Goal: Task Accomplishment & Management: Manage account settings

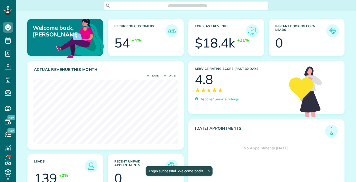
scroll to position [64, 145]
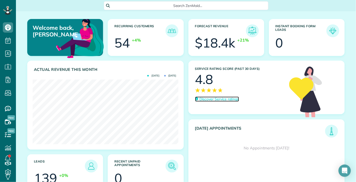
click at [227, 100] on p "Discover Service ratings" at bounding box center [218, 99] width 39 height 5
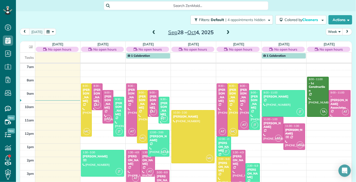
scroll to position [2, 0]
click at [152, 31] on span at bounding box center [154, 32] width 6 height 5
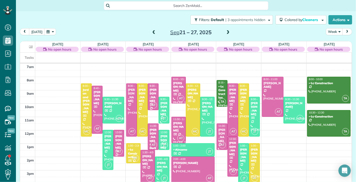
click at [154, 33] on span at bounding box center [154, 32] width 6 height 5
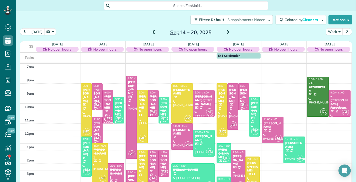
click at [154, 33] on span at bounding box center [154, 32] width 6 height 5
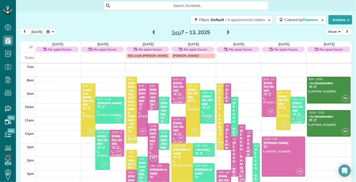
drag, startPoint x: 136, startPoint y: 101, endPoint x: 135, endPoint y: 98, distance: 2.8
click at [135, 99] on div at bounding box center [131, 110] width 10 height 66
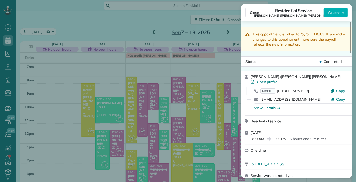
click at [325, 50] on div "This appointment is linked to Payroll ID #383 . If you make changes to this app…" at bounding box center [296, 39] width 110 height 24
click at [254, 22] on div "This appointment is linked to Payroll ID #383 . If you make changes to this app…" at bounding box center [296, 99] width 110 height 157
click at [258, 8] on div "Close Residential Service Miranda (Mitch) Liu Actions" at bounding box center [296, 12] width 110 height 17
click at [255, 15] on button "Close" at bounding box center [254, 13] width 18 height 10
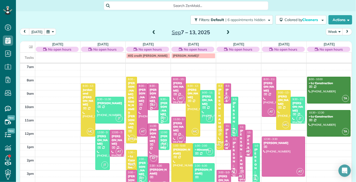
click at [152, 34] on span at bounding box center [154, 32] width 6 height 5
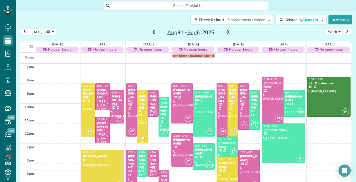
drag, startPoint x: 151, startPoint y: 34, endPoint x: 149, endPoint y: 31, distance: 3.7
click at [151, 32] on span at bounding box center [154, 32] width 6 height 5
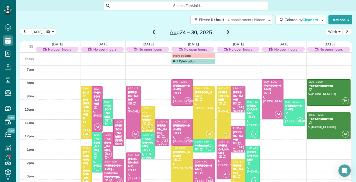
drag, startPoint x: 153, startPoint y: 34, endPoint x: 151, endPoint y: 31, distance: 3.3
click at [152, 33] on span at bounding box center [154, 32] width 6 height 5
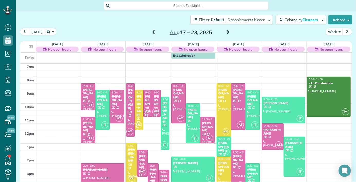
click at [155, 34] on span at bounding box center [154, 32] width 6 height 5
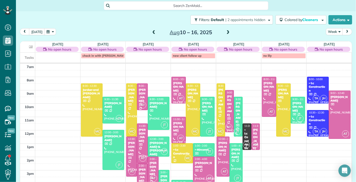
click at [158, 36] on div "Aug 10 – 16, 2025" at bounding box center [191, 32] width 82 height 8
click at [151, 34] on span at bounding box center [154, 32] width 6 height 5
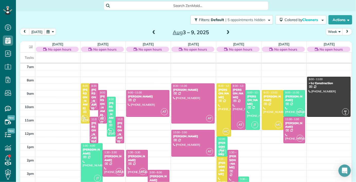
drag, startPoint x: 153, startPoint y: 35, endPoint x: 151, endPoint y: 34, distance: 2.9
click at [152, 35] on span at bounding box center [154, 33] width 6 height 8
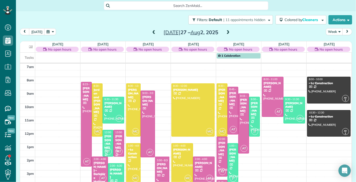
click at [154, 36] on span at bounding box center [154, 33] width 6 height 8
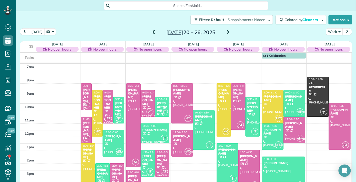
click at [155, 37] on div "today Week Jul 20 – 26, 2025" at bounding box center [186, 32] width 332 height 9
click at [154, 33] on span at bounding box center [154, 32] width 6 height 5
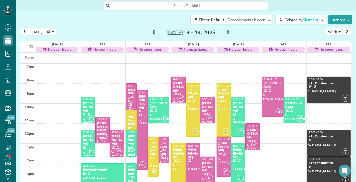
click at [155, 34] on span at bounding box center [154, 32] width 6 height 5
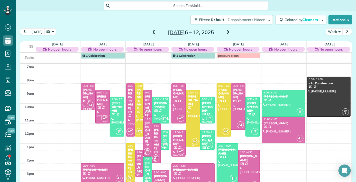
click at [195, 103] on div at bounding box center [193, 118] width 14 height 56
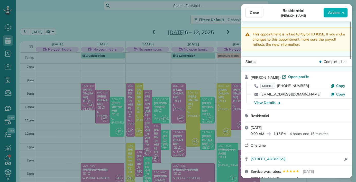
click at [344, 117] on div "Residential" at bounding box center [299, 115] width 98 height 5
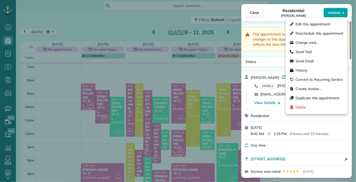
click at [341, 13] on button "Actions" at bounding box center [335, 13] width 24 height 10
click at [313, 44] on span "Charge card…" at bounding box center [319, 42] width 48 height 5
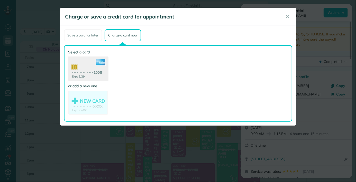
click at [91, 77] on use at bounding box center [88, 69] width 40 height 25
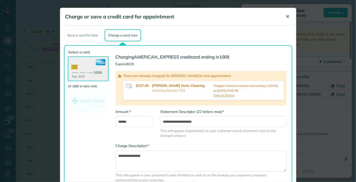
click at [289, 16] on span "✕" at bounding box center [287, 17] width 4 height 6
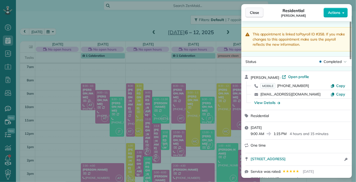
click at [251, 14] on span "Close" at bounding box center [254, 12] width 9 height 5
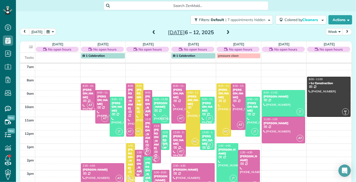
click at [230, 36] on span at bounding box center [228, 33] width 6 height 8
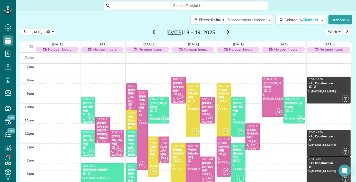
click at [230, 35] on div "Jul 13 – 19, 2025" at bounding box center [191, 32] width 82 height 8
click at [229, 35] on span at bounding box center [228, 32] width 6 height 5
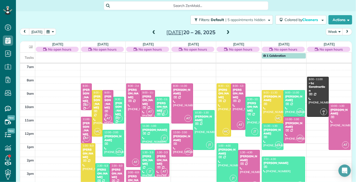
click at [227, 33] on span at bounding box center [228, 32] width 6 height 5
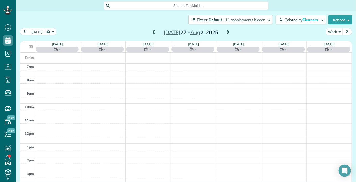
click at [228, 34] on span at bounding box center [228, 32] width 6 height 5
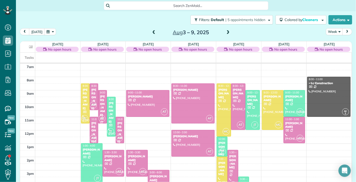
click at [228, 33] on span at bounding box center [228, 32] width 6 height 5
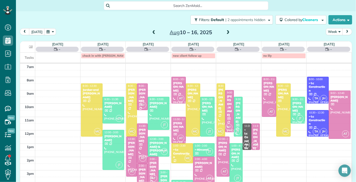
click at [228, 33] on span at bounding box center [228, 32] width 6 height 5
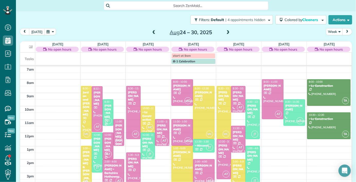
click at [227, 33] on span at bounding box center [228, 32] width 6 height 5
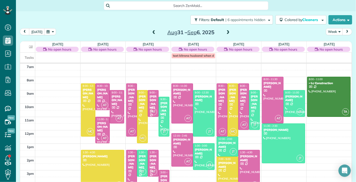
click at [227, 33] on span at bounding box center [228, 32] width 6 height 5
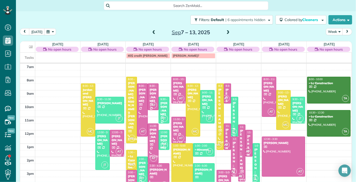
click at [228, 33] on span at bounding box center [228, 32] width 6 height 5
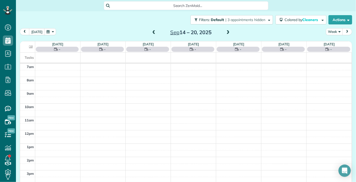
click at [228, 33] on span at bounding box center [228, 32] width 6 height 5
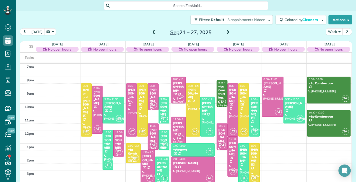
click at [228, 32] on span at bounding box center [228, 32] width 6 height 5
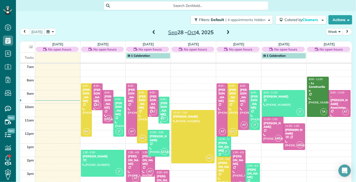
click at [153, 31] on span at bounding box center [154, 32] width 6 height 5
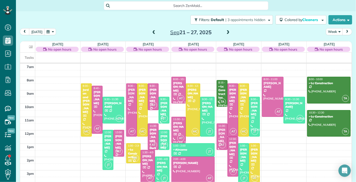
click at [153, 31] on span at bounding box center [154, 32] width 6 height 5
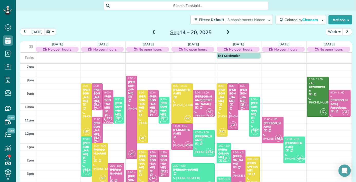
click at [153, 32] on span at bounding box center [154, 32] width 6 height 5
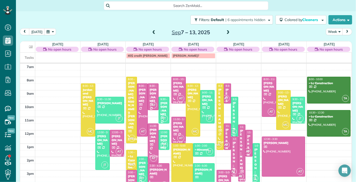
click at [228, 34] on span at bounding box center [228, 32] width 6 height 5
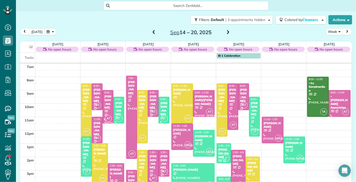
click at [228, 35] on span at bounding box center [228, 33] width 6 height 8
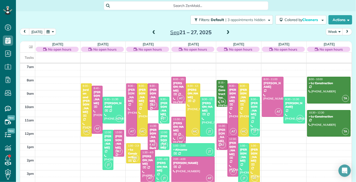
click at [228, 35] on span at bounding box center [228, 33] width 6 height 8
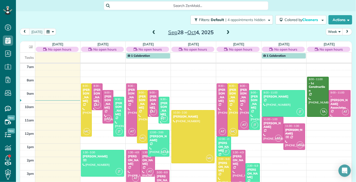
click at [228, 36] on span at bounding box center [228, 33] width 6 height 8
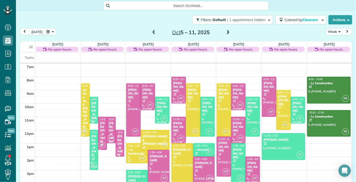
click at [150, 34] on div "Oct 5 – 11, 2025" at bounding box center [191, 32] width 82 height 8
click at [153, 33] on span at bounding box center [154, 32] width 6 height 5
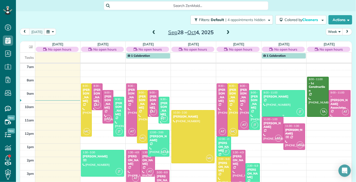
click at [333, 92] on span "9:00 - 11:00" at bounding box center [337, 92] width 14 height 3
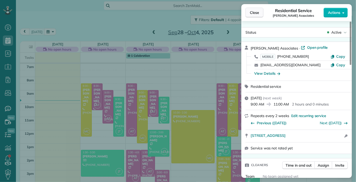
click at [251, 10] on span "Close" at bounding box center [254, 12] width 9 height 5
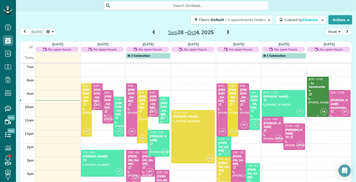
click at [322, 89] on div at bounding box center [317, 97] width 21 height 40
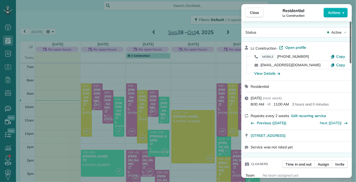
drag, startPoint x: 349, startPoint y: 60, endPoint x: 355, endPoint y: 34, distance: 27.1
click at [351, 34] on div at bounding box center [350, 43] width 2 height 42
click at [249, 13] on button "Close" at bounding box center [254, 13] width 18 height 10
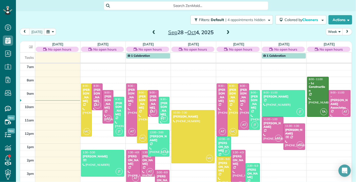
click at [331, 127] on div "2am 3am 4am 5am 6am 7am 8am 9am 10am 11am 12pm 1pm 2pm 3pm 4pm 5pm 6pm MC 8:30 …" at bounding box center [185, 110] width 331 height 227
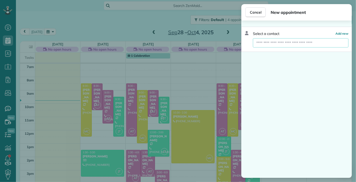
click at [291, 45] on input "text" at bounding box center [300, 42] width 95 height 9
type input "**"
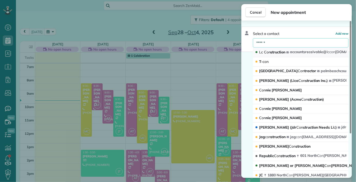
type input "******"
click at [287, 51] on icon "button" at bounding box center [287, 52] width 3 height 3
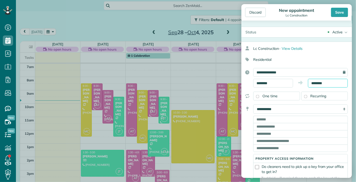
click at [317, 81] on input "********" at bounding box center [328, 83] width 40 height 9
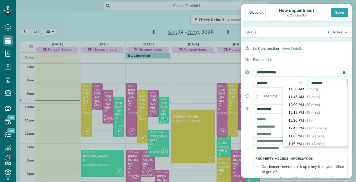
scroll to position [8, 0]
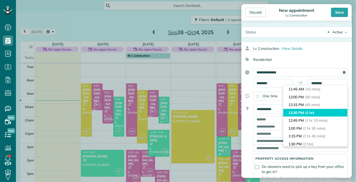
type input "********"
click at [312, 113] on span "(1 hr)" at bounding box center [309, 112] width 9 height 5
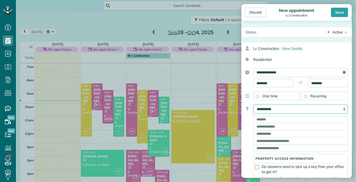
click at [327, 112] on select "**********" at bounding box center [300, 108] width 94 height 9
select select "*******"
click at [253, 104] on select "**********" at bounding box center [300, 108] width 94 height 9
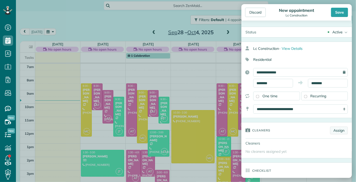
click at [335, 129] on link "Assign" at bounding box center [339, 131] width 18 height 8
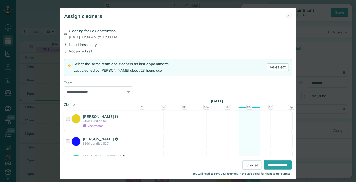
scroll to position [76, 0]
click at [192, 80] on div "**********" at bounding box center [178, 92] width 236 height 137
click at [181, 90] on div "**********" at bounding box center [178, 88] width 228 height 17
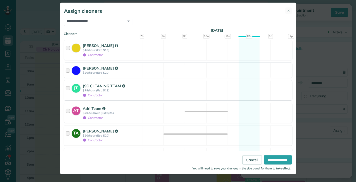
scroll to position [26, 0]
drag, startPoint x: 181, startPoint y: 90, endPoint x: 119, endPoint y: 183, distance: 112.2
click at [118, 182] on div "**********" at bounding box center [178, 91] width 356 height 182
click at [115, 134] on strong "$20/hour (Est: $20)" at bounding box center [111, 136] width 57 height 4
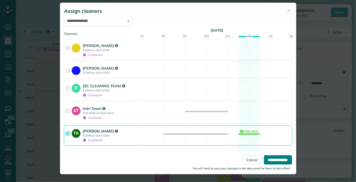
click at [280, 161] on input "**********" at bounding box center [278, 159] width 28 height 9
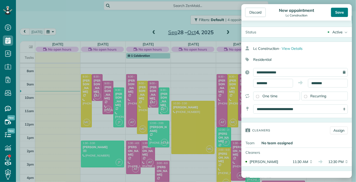
click at [343, 9] on div "Save" at bounding box center [339, 12] width 17 height 9
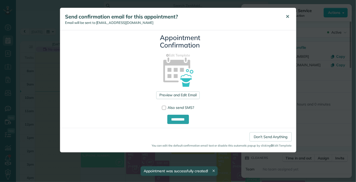
click at [285, 18] on button "✕" at bounding box center [288, 17] width 12 height 12
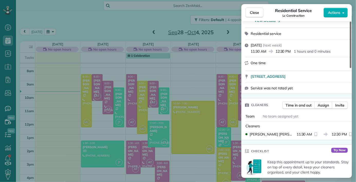
drag, startPoint x: 350, startPoint y: 59, endPoint x: 354, endPoint y: 71, distance: 12.7
click at [351, 68] on div at bounding box center [350, 45] width 2 height 46
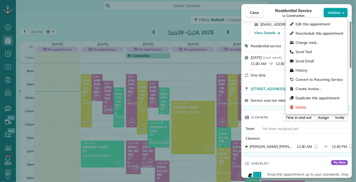
click at [337, 16] on button "Actions" at bounding box center [335, 13] width 24 height 10
click at [323, 24] on span "Edit this appointment" at bounding box center [319, 24] width 48 height 5
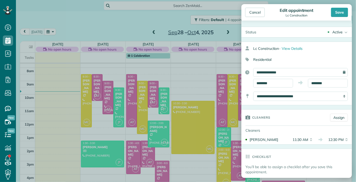
click at [300, 162] on div "Checklist" at bounding box center [296, 156] width 110 height 15
drag, startPoint x: 328, startPoint y: 171, endPoint x: 327, endPoint y: 168, distance: 3.6
click at [327, 167] on p "You’ll be able to assign a checklist after you save this appointment." at bounding box center [298, 169] width 106 height 10
click at [331, 157] on div "Checklist" at bounding box center [296, 156] width 110 height 15
click at [285, 161] on div "Checklist" at bounding box center [296, 156] width 110 height 15
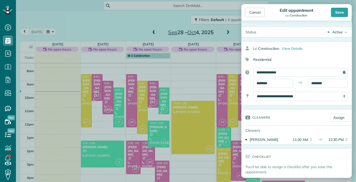
click at [285, 161] on div "Checklist" at bounding box center [296, 156] width 110 height 15
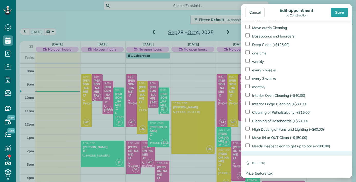
scroll to position [370, 0]
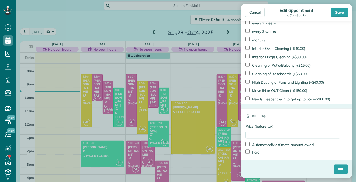
drag, startPoint x: 285, startPoint y: 161, endPoint x: 283, endPoint y: 193, distance: 31.7
click at [287, 179] on aside "Cancel Edit appointment Lc Construction Save Status Active Active Stand-By Canc…" at bounding box center [296, 91] width 119 height 182
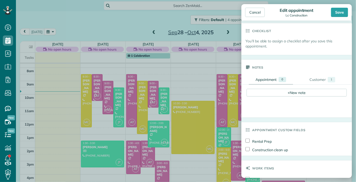
scroll to position [172, 0]
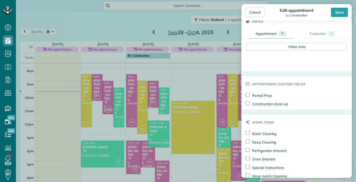
drag, startPoint x: 348, startPoint y: 130, endPoint x: 304, endPoint y: 118, distance: 44.9
click at [304, 118] on form "Status Active Active Stand-By Cancelled Meeting" at bounding box center [296, 114] width 110 height 518
click at [292, 46] on div "+ New note" at bounding box center [296, 47] width 100 height 8
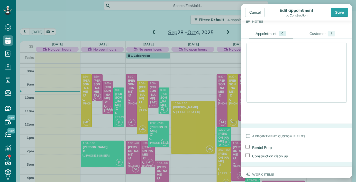
click at [265, 74] on div at bounding box center [296, 72] width 100 height 59
click at [269, 47] on div at bounding box center [296, 72] width 100 height 59
click at [262, 55] on div at bounding box center [296, 72] width 100 height 59
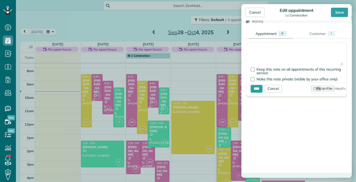
drag, startPoint x: 269, startPoint y: 57, endPoint x: 273, endPoint y: 61, distance: 5.1
click at [273, 61] on textarea at bounding box center [296, 56] width 92 height 18
type textarea "********"
type textarea "**********"
click at [255, 85] on input "****" at bounding box center [256, 89] width 12 height 8
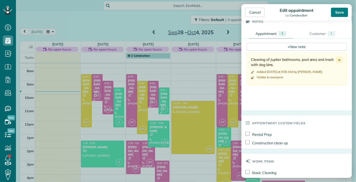
click at [337, 10] on div "Save" at bounding box center [339, 12] width 17 height 9
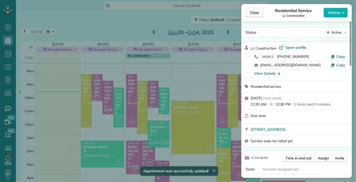
click at [256, 13] on span "Close" at bounding box center [254, 12] width 9 height 5
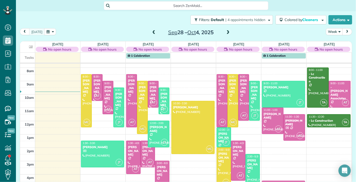
click at [225, 31] on span at bounding box center [228, 32] width 6 height 5
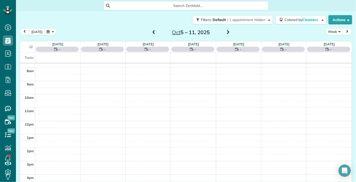
scroll to position [67, 0]
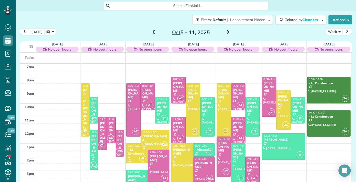
click at [329, 90] on div at bounding box center [328, 90] width 43 height 26
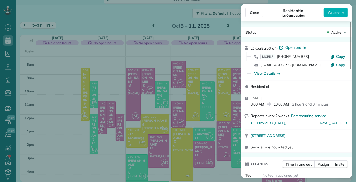
scroll to position [25, 0]
drag, startPoint x: 330, startPoint y: 88, endPoint x: 332, endPoint y: 94, distance: 7.2
click at [332, 94] on div "Lc Construction · Open profile MOBILE (561) 221-3108 Copy accountsreceivable@lc…" at bounding box center [296, 97] width 110 height 111
click at [250, 15] on span "Close" at bounding box center [254, 12] width 9 height 5
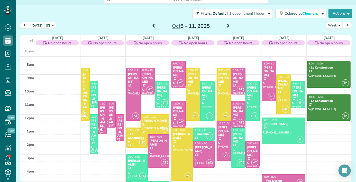
click at [325, 95] on div at bounding box center [328, 108] width 43 height 26
click at [0, 0] on div at bounding box center [0, 0] width 0 height 0
click at [328, 95] on div at bounding box center [328, 108] width 43 height 26
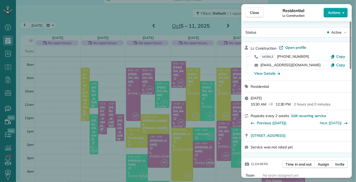
click at [338, 12] on span "Actions" at bounding box center [334, 12] width 12 height 5
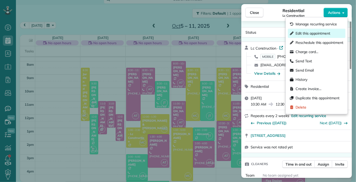
click at [325, 33] on span "Edit this appointment" at bounding box center [319, 33] width 48 height 5
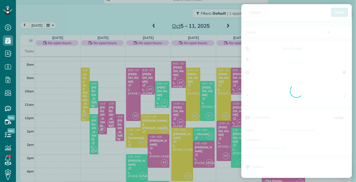
type input "**********"
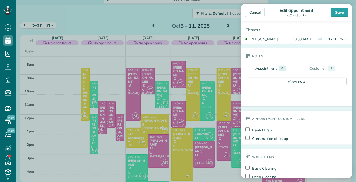
drag, startPoint x: 305, startPoint y: 147, endPoint x: 286, endPoint y: 176, distance: 35.2
click at [286, 176] on form "Status Active Active Stand-By Cancelled Meeting" at bounding box center [296, 167] width 110 height 482
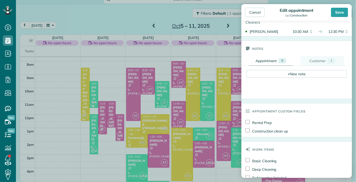
click at [316, 63] on link "Customer 1" at bounding box center [322, 60] width 44 height 9
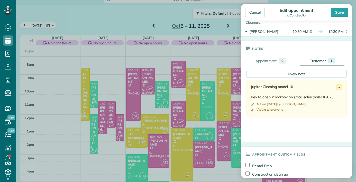
click at [340, 86] on icon at bounding box center [339, 87] width 6 height 6
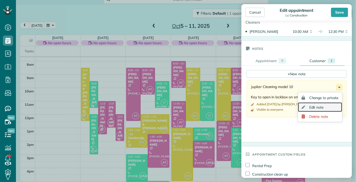
click at [323, 107] on span "Edit note" at bounding box center [316, 108] width 15 height 4
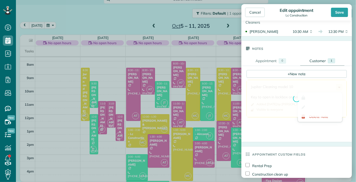
click at [323, 107] on div "Jupiter Cleaning model 10 Key to open in lockbox on small sales trailer #2023 A…" at bounding box center [296, 104] width 100 height 49
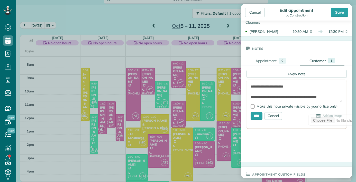
click at [286, 83] on form "**********" at bounding box center [296, 104] width 100 height 49
click at [298, 90] on textarea "**********" at bounding box center [296, 93] width 92 height 18
click at [299, 85] on textarea "**********" at bounding box center [296, 93] width 92 height 18
click at [330, 86] on textarea "**********" at bounding box center [296, 93] width 92 height 18
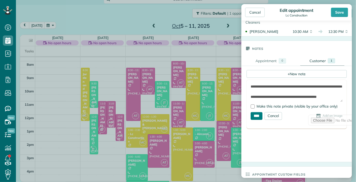
type textarea "**********"
click at [253, 116] on input "****" at bounding box center [256, 116] width 12 height 8
type input "**********"
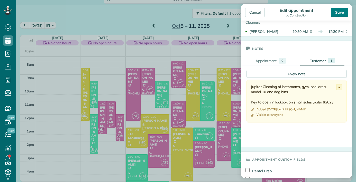
click at [340, 14] on div "Save" at bounding box center [339, 12] width 17 height 9
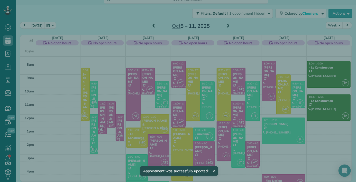
scroll to position [6, 0]
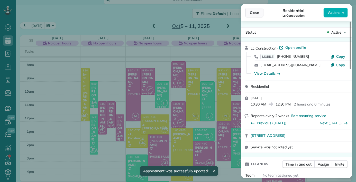
click at [252, 14] on span "Close" at bounding box center [254, 12] width 9 height 5
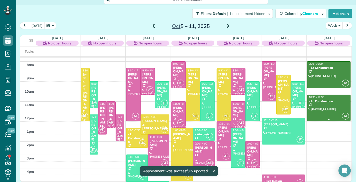
click at [338, 95] on div at bounding box center [328, 108] width 43 height 26
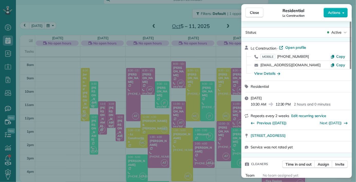
click at [335, 84] on div "Residential" at bounding box center [299, 86] width 98 height 5
click at [342, 48] on div "Lc Construction · Open profile" at bounding box center [299, 48] width 98 height 6
click at [257, 12] on span "Close" at bounding box center [254, 12] width 9 height 5
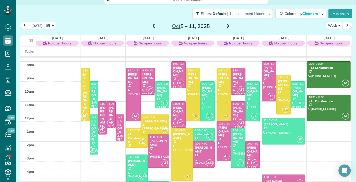
click at [154, 27] on span at bounding box center [154, 26] width 6 height 5
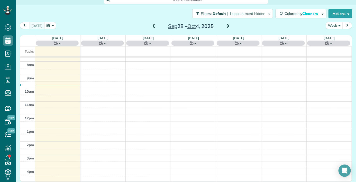
scroll to position [67, 0]
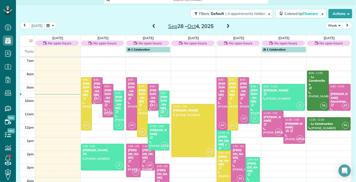
click at [226, 29] on span at bounding box center [228, 27] width 6 height 8
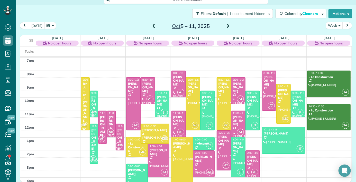
click at [228, 33] on div "today Week Oct 5 – 11, 2025 Sun 10/5 No open hours No Appointments Mon 10/6 No …" at bounding box center [186, 93] width 332 height 143
click at [228, 27] on span at bounding box center [228, 26] width 6 height 5
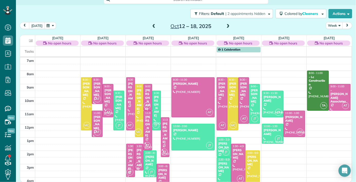
click at [154, 27] on span at bounding box center [154, 26] width 6 height 5
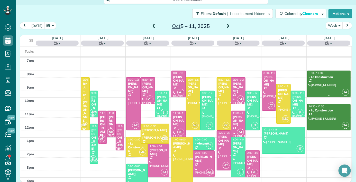
click at [331, 80] on div at bounding box center [328, 84] width 43 height 26
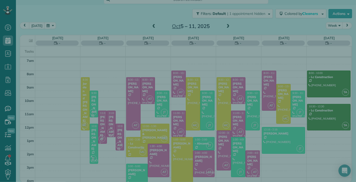
click at [341, 68] on div at bounding box center [299, 74] width 98 height 12
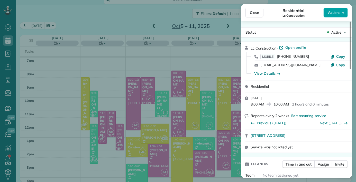
click at [342, 10] on button "Actions" at bounding box center [335, 13] width 24 height 10
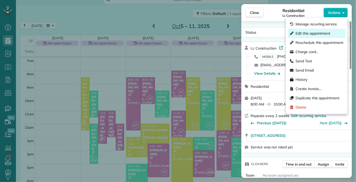
click at [315, 36] on span "Edit this appointment" at bounding box center [319, 33] width 48 height 5
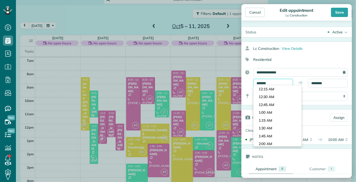
click at [263, 87] on body "Dashboard Scheduling Calendar View List View Dispatch View - Weekly scheduling …" at bounding box center [178, 91] width 356 height 182
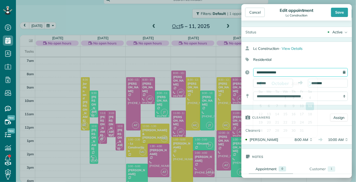
click at [274, 70] on input "**********" at bounding box center [300, 72] width 94 height 9
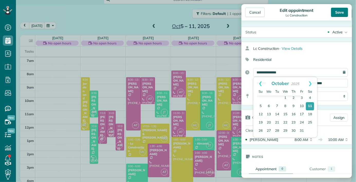
click at [334, 14] on div "Save" at bounding box center [339, 12] width 17 height 9
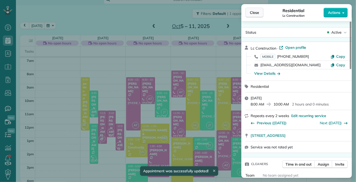
click at [256, 8] on button "Close" at bounding box center [254, 13] width 18 height 10
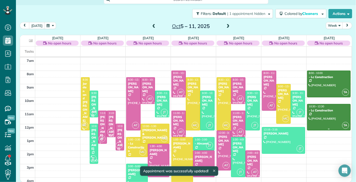
click at [329, 115] on div at bounding box center [328, 117] width 43 height 26
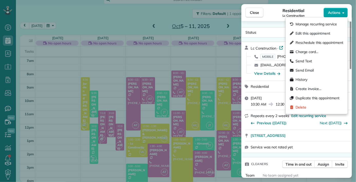
click at [333, 16] on button "Actions" at bounding box center [335, 13] width 24 height 10
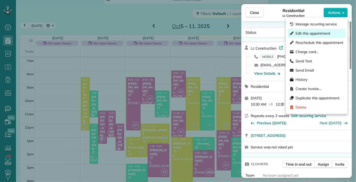
click at [314, 35] on span "Edit this appointment" at bounding box center [319, 33] width 48 height 5
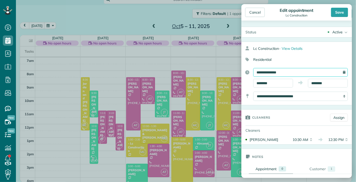
click at [271, 72] on input "**********" at bounding box center [300, 72] width 94 height 9
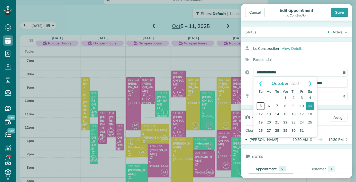
click at [258, 110] on link "5" at bounding box center [260, 106] width 8 height 8
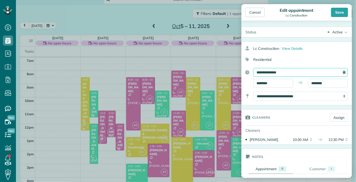
click at [299, 72] on input "**********" at bounding box center [300, 72] width 94 height 9
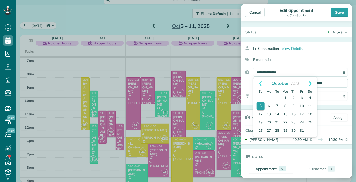
click at [260, 112] on link "12" at bounding box center [260, 114] width 8 height 8
type input "**********"
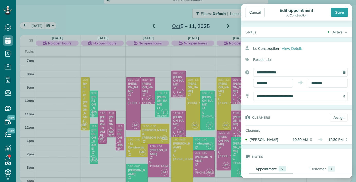
click at [339, 8] on div "Save" at bounding box center [339, 12] width 17 height 9
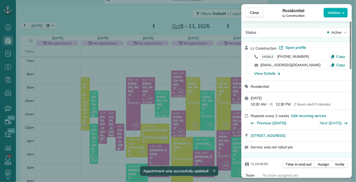
click at [254, 8] on button "Close" at bounding box center [254, 13] width 18 height 10
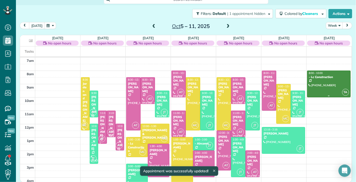
click at [323, 80] on div at bounding box center [328, 84] width 43 height 26
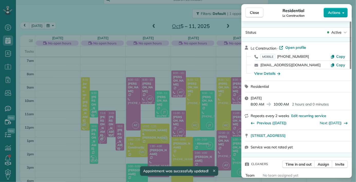
click at [343, 12] on icon "button" at bounding box center [343, 12] width 2 height 1
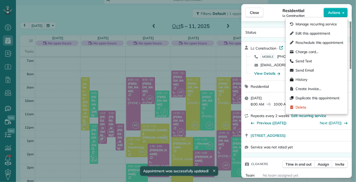
click at [311, 34] on span "Edit this appointment" at bounding box center [319, 33] width 48 height 5
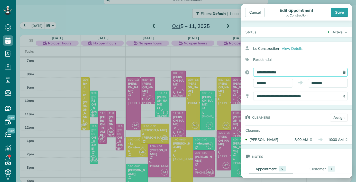
click at [278, 69] on input "**********" at bounding box center [300, 72] width 94 height 9
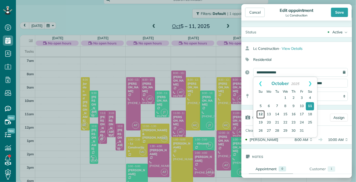
click at [257, 114] on link "12" at bounding box center [260, 114] width 8 height 8
type input "**********"
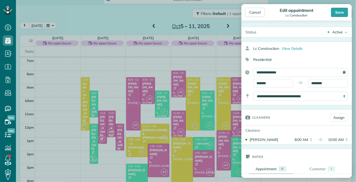
click at [338, 8] on div "Save" at bounding box center [339, 12] width 17 height 9
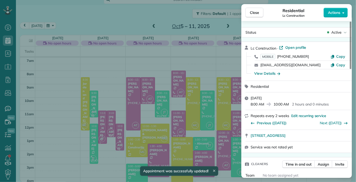
click at [252, 10] on span "Close" at bounding box center [254, 12] width 9 height 5
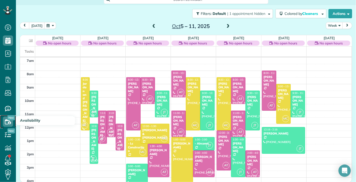
click at [7, 123] on icon at bounding box center [8, 122] width 10 height 10
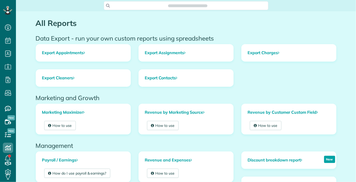
scroll to position [2, 2]
click at [164, 177] on link "How to use" at bounding box center [163, 173] width 32 height 9
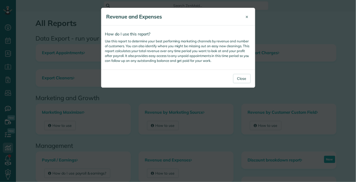
click at [247, 16] on span "×" at bounding box center [246, 17] width 3 height 6
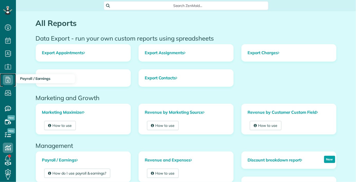
click at [8, 79] on use at bounding box center [8, 80] width 5 height 6
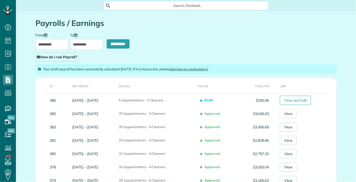
scroll to position [2, 2]
type input "**********"
click at [48, 45] on input "**********" at bounding box center [52, 44] width 33 height 11
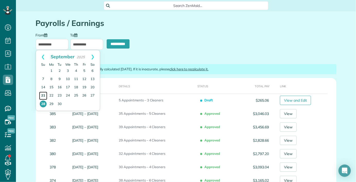
click at [42, 96] on link "21" at bounding box center [43, 96] width 8 height 8
type input "**********"
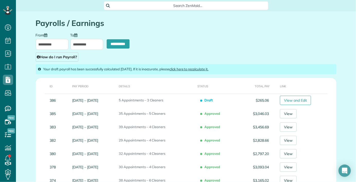
click at [87, 43] on input "**********" at bounding box center [86, 44] width 33 height 11
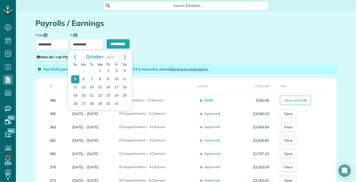
click at [86, 57] on span "October" at bounding box center [94, 57] width 17 height 6
click at [73, 59] on link "Prev" at bounding box center [75, 56] width 14 height 13
click at [122, 95] on link "27" at bounding box center [124, 96] width 8 height 8
type input "**********"
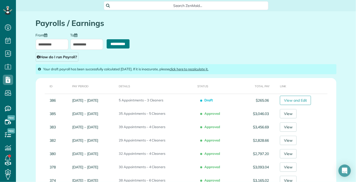
click at [122, 43] on input "**********" at bounding box center [118, 43] width 23 height 9
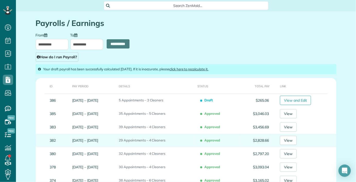
click at [163, 146] on td "29 Appointments – 4 Cleaners" at bounding box center [156, 140] width 79 height 13
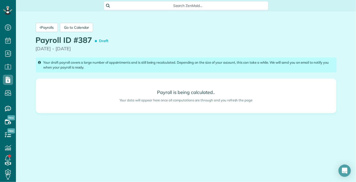
scroll to position [207, 16]
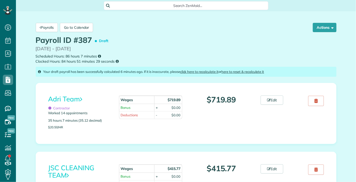
scroll to position [25, 0]
click at [224, 54] on small "Scheduled Hours: 86 hours 7 minutes Clocked Hours: 84 hours 51 minutes 29 secon…" at bounding box center [186, 59] width 300 height 11
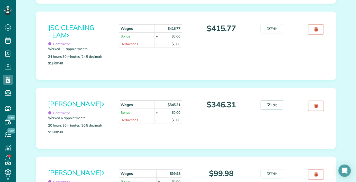
scroll to position [164, 0]
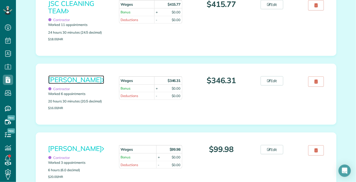
click at [80, 75] on link "[PERSON_NAME]" at bounding box center [76, 79] width 56 height 8
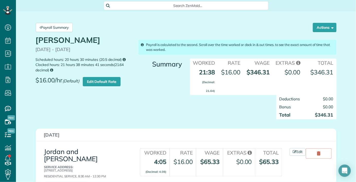
scroll to position [25, 0]
click at [102, 76] on div "Monica Cuellar 09/21/2025 - 09/27/2025 Scheduled hours: 20 hours 30 minutes (20…" at bounding box center [186, 80] width 308 height 89
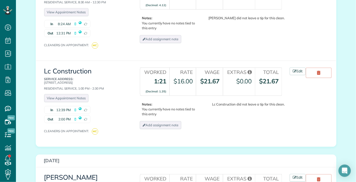
scroll to position [298, 0]
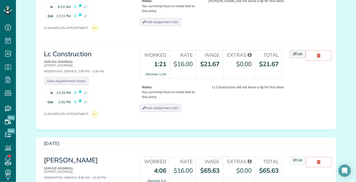
click at [299, 50] on link "Edit" at bounding box center [297, 54] width 16 height 8
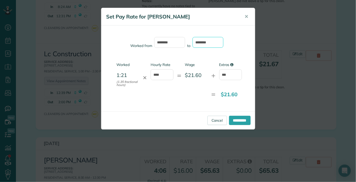
click at [204, 41] on input "*******" at bounding box center [207, 42] width 31 height 11
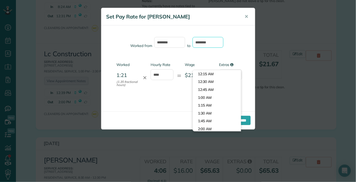
scroll to position [423, 0]
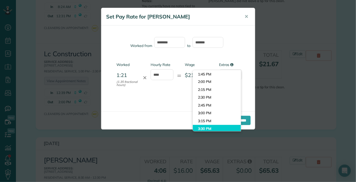
click at [207, 106] on body "Dashboard Scheduling Calendar View List View" at bounding box center [178, 91] width 356 height 182
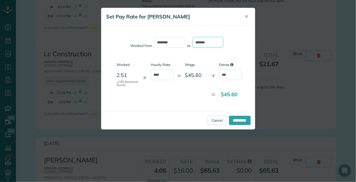
click at [200, 43] on input "*******" at bounding box center [207, 42] width 31 height 11
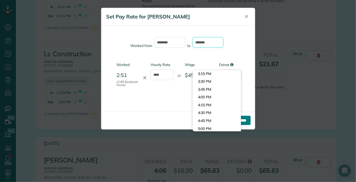
type input "*******"
click at [237, 124] on input "**********" at bounding box center [240, 120] width 22 height 9
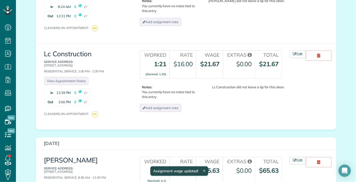
click at [237, 121] on div at bounding box center [178, 91] width 356 height 182
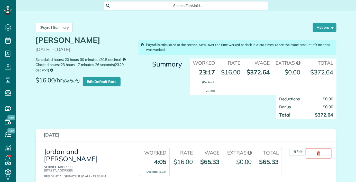
scroll to position [2, 2]
click at [249, 95] on div "Deductions $0.00 Bonus $0.00 Total $372.64" at bounding box center [288, 110] width 103 height 30
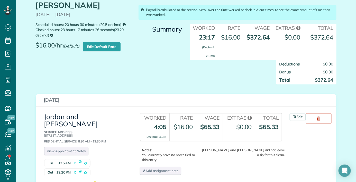
scroll to position [21, 0]
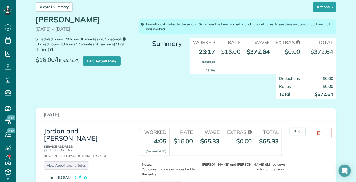
click at [148, 77] on div "Deductions $0.00 Bonus $0.00 Total $372.64" at bounding box center [237, 89] width 205 height 30
click at [9, 80] on icon at bounding box center [8, 80] width 10 height 10
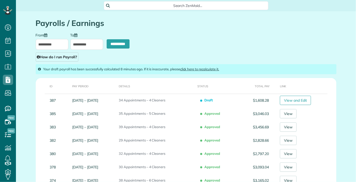
scroll to position [2, 2]
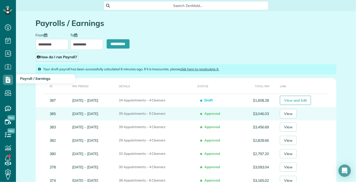
type input "**********"
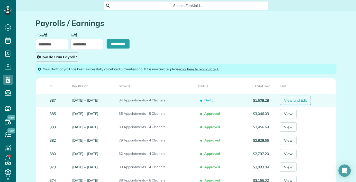
click at [287, 99] on link "View and Edit" at bounding box center [295, 100] width 31 height 9
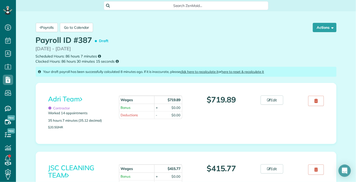
scroll to position [25, 0]
click at [312, 45] on p "[DATE] - [DATE]" at bounding box center [186, 48] width 300 height 7
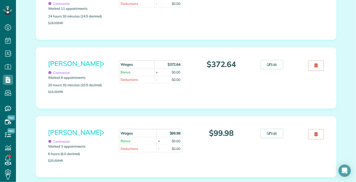
scroll to position [185, 0]
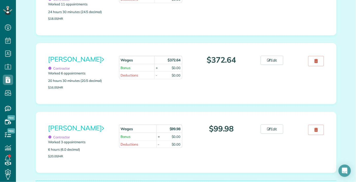
click at [223, 14] on div "Adri Team Contractor Worked 14 appointments 35 hours 7 minutes (35.12 decimal) …" at bounding box center [186, 52] width 308 height 320
click at [61, 55] on link "[PERSON_NAME]" at bounding box center [76, 59] width 56 height 8
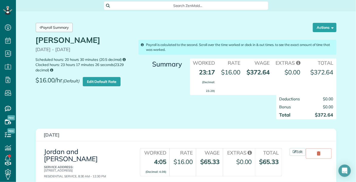
scroll to position [2, 2]
click at [41, 29] on link "Payroll Summary" at bounding box center [54, 27] width 37 height 9
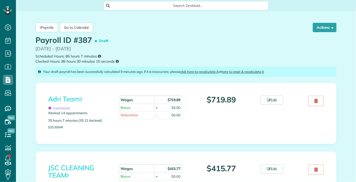
scroll to position [2, 2]
click at [64, 95] on link "Adri Team" at bounding box center [65, 99] width 34 height 8
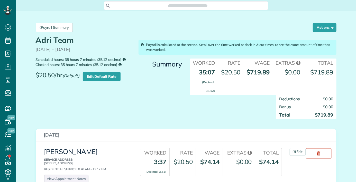
scroll to position [2, 2]
click at [297, 148] on link "Edit" at bounding box center [297, 152] width 16 height 8
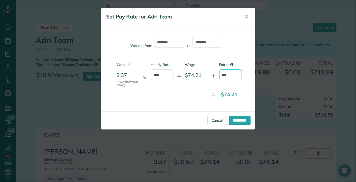
drag, startPoint x: 229, startPoint y: 75, endPoint x: 229, endPoint y: 72, distance: 2.9
click at [230, 71] on input "***" at bounding box center [230, 74] width 23 height 11
type input "*"
type input "*****"
click at [233, 121] on input "**********" at bounding box center [240, 120] width 22 height 9
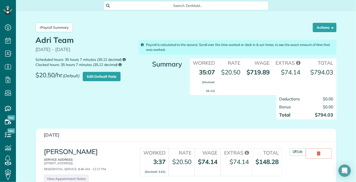
scroll to position [25, 0]
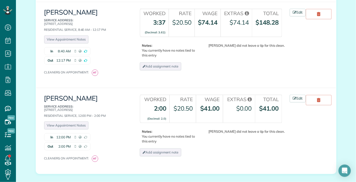
scroll to position [144, 0]
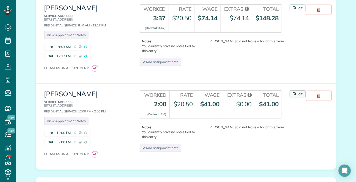
click at [296, 90] on link "Edit" at bounding box center [297, 94] width 16 height 8
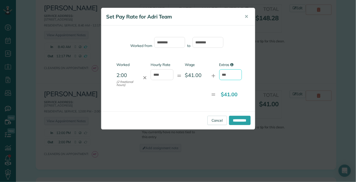
click at [236, 71] on input "***" at bounding box center [230, 74] width 23 height 11
type input "*"
type input "*****"
click at [242, 118] on input "**********" at bounding box center [240, 120] width 22 height 9
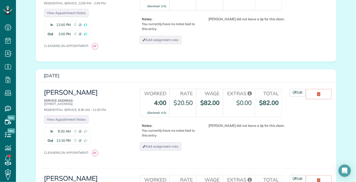
scroll to position [257, 0]
